Goal: Task Accomplishment & Management: Complete application form

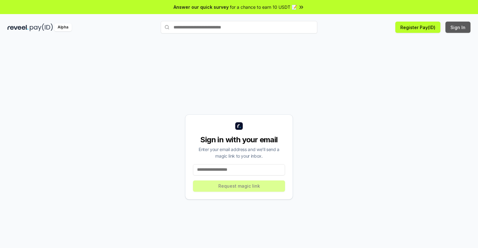
click at [458, 27] on button "Sign In" at bounding box center [457, 27] width 25 height 11
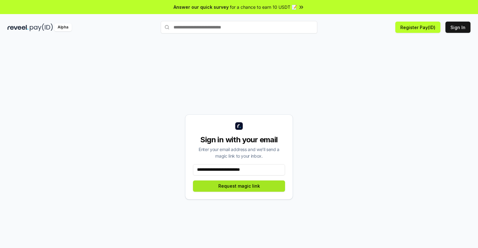
type input "**********"
click at [239, 186] on button "Request magic link" at bounding box center [239, 186] width 92 height 11
